Goal: Find specific page/section: Find specific page/section

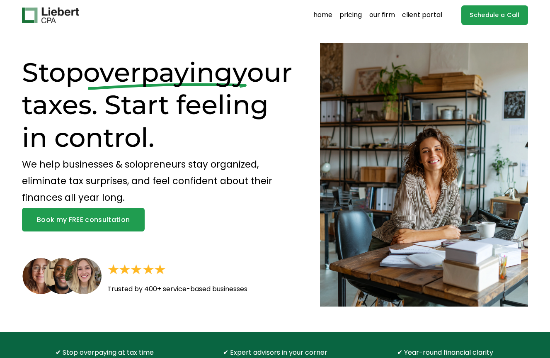
click at [423, 19] on link "client portal" at bounding box center [422, 15] width 40 height 13
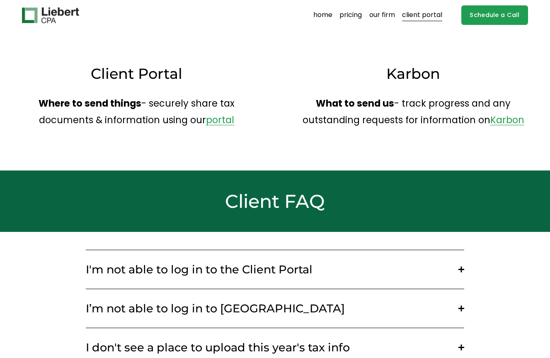
click at [229, 121] on link "portal" at bounding box center [220, 120] width 28 height 13
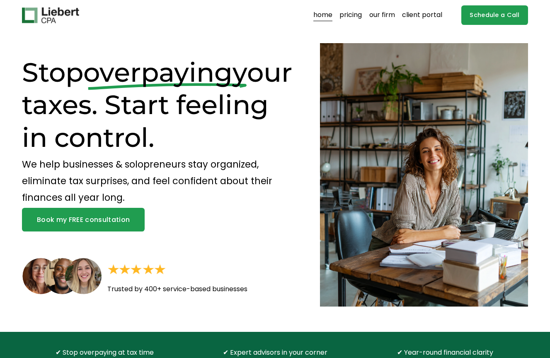
click at [426, 17] on link "client portal" at bounding box center [422, 15] width 40 height 13
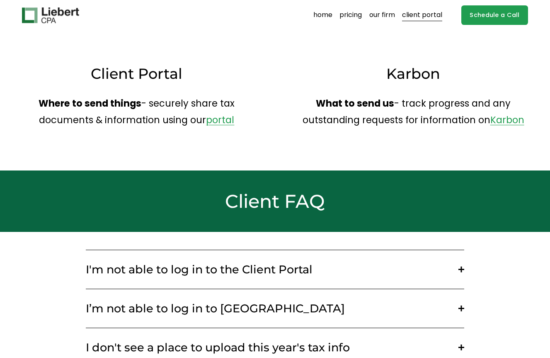
click at [222, 124] on link "portal" at bounding box center [220, 120] width 28 height 13
